Goal: Task Accomplishment & Management: Manage account settings

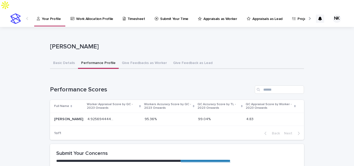
click at [252, 10] on p "Appraisals as Lead" at bounding box center [267, 15] width 30 height 11
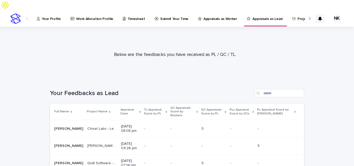
click at [124, 107] on p "Appraisal Date" at bounding box center [128, 112] width 17 height 10
